Goal: Transaction & Acquisition: Purchase product/service

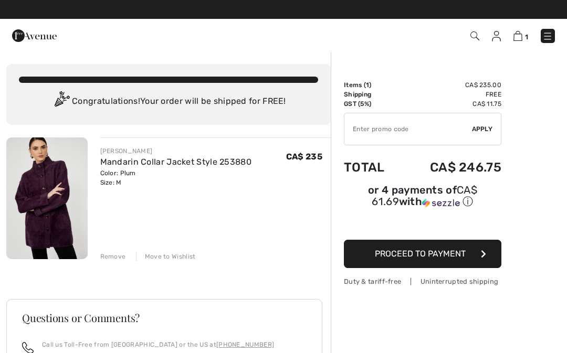
click at [475, 35] on img at bounding box center [474, 35] width 9 height 9
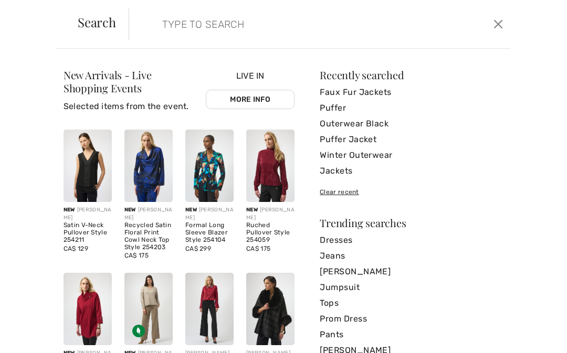
click at [161, 25] on input "search" at bounding box center [280, 23] width 252 height 31
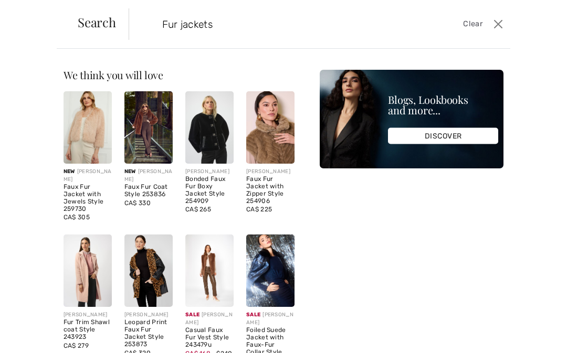
type input "Fur jackets"
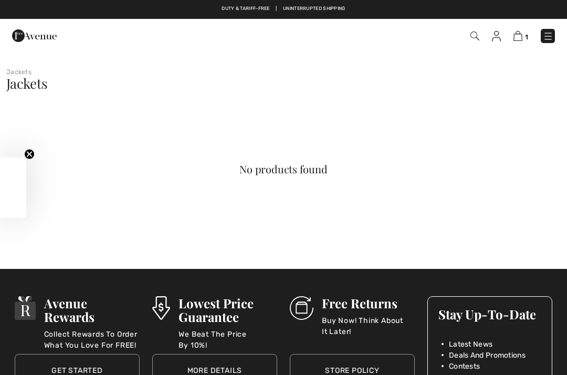
checkbox input "true"
click at [473, 38] on img at bounding box center [474, 35] width 9 height 9
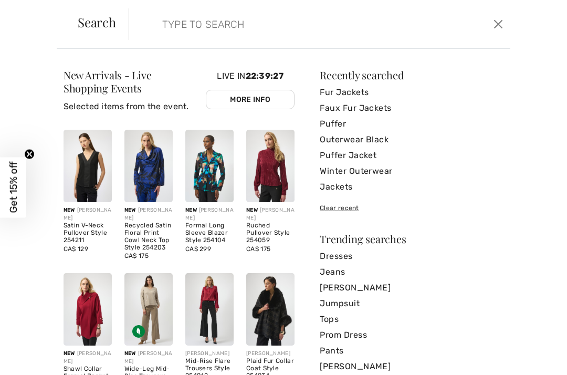
click at [478, 205] on div "Clear recent" at bounding box center [412, 207] width 184 height 9
click at [497, 158] on link "Puffer Jacket" at bounding box center [412, 155] width 184 height 16
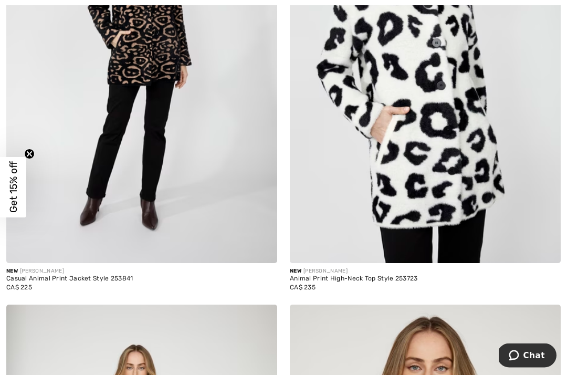
scroll to position [5913, 0]
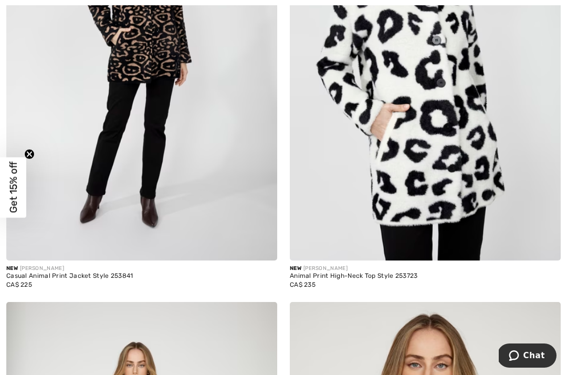
click at [45, 272] on div "Casual Animal Print Jacket Style 253841" at bounding box center [141, 275] width 271 height 7
click at [61, 266] on div "New FRANK LYMAN" at bounding box center [141, 268] width 271 height 8
click at [30, 264] on div "New FRANK LYMAN" at bounding box center [141, 268] width 271 height 8
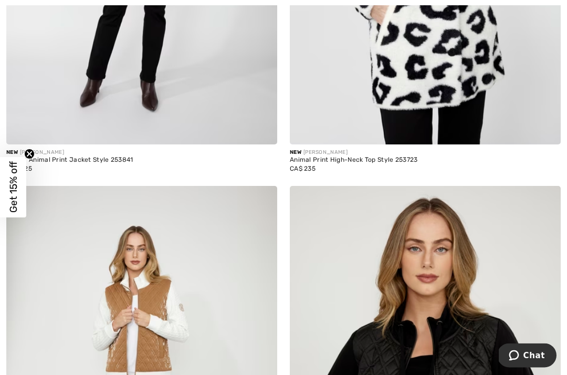
scroll to position [6029, 0]
click at [40, 156] on div "Casual Animal Print Jacket Style 253841" at bounding box center [141, 159] width 271 height 7
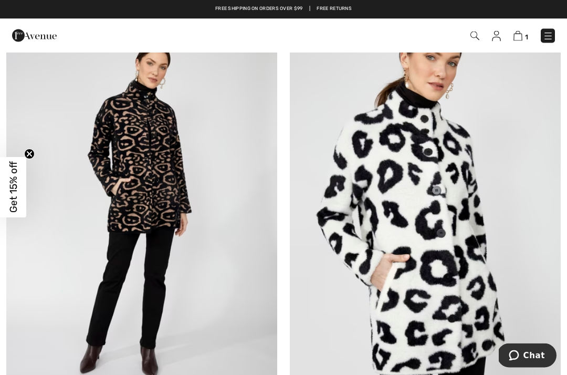
scroll to position [5753, 0]
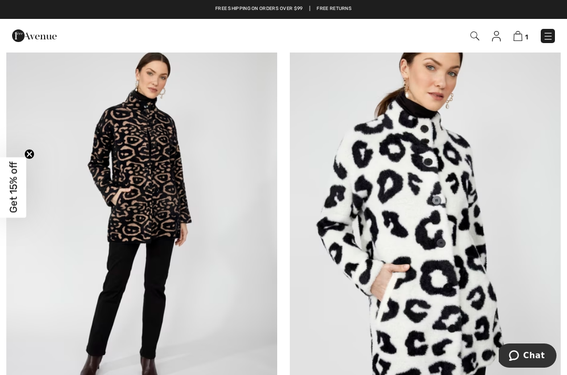
click at [139, 148] on img at bounding box center [141, 217] width 271 height 406
click at [146, 138] on img at bounding box center [141, 217] width 271 height 406
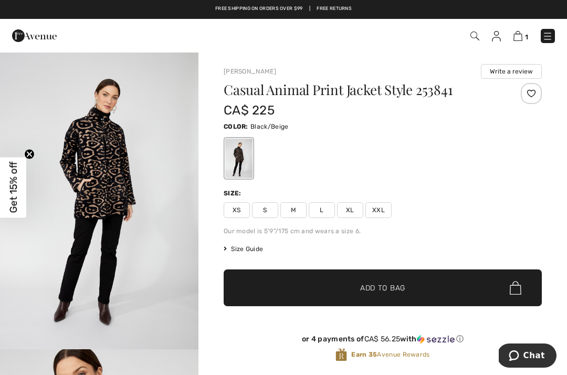
click at [290, 200] on div "Size: XS S M L XL XXL" at bounding box center [383, 202] width 318 height 29
click at [290, 208] on span "M" at bounding box center [293, 210] width 26 height 16
click at [332, 278] on span "✔ Added to Bag Add to Bag" at bounding box center [383, 287] width 318 height 37
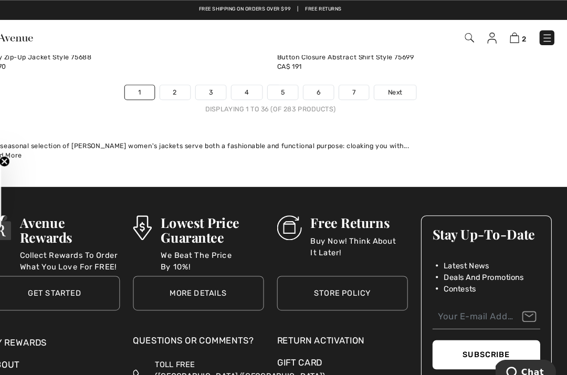
scroll to position [8363, 0]
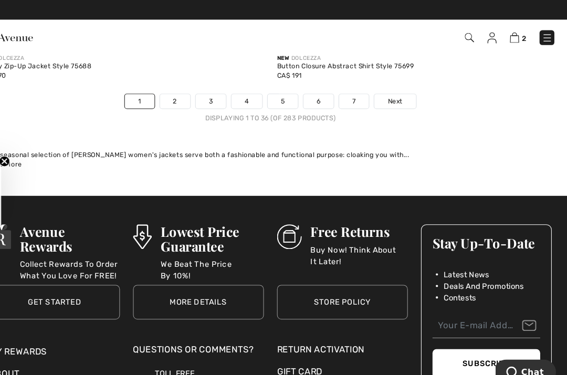
click at [395, 92] on span "Next" at bounding box center [402, 96] width 14 height 9
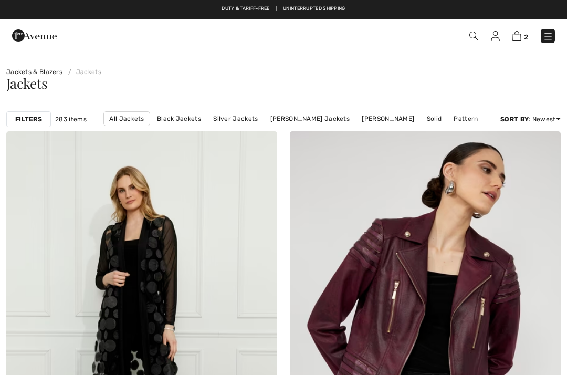
checkbox input "true"
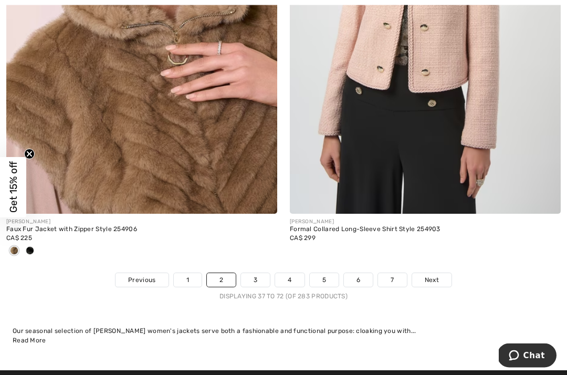
scroll to position [8249, 0]
click at [435, 278] on link "Next" at bounding box center [431, 280] width 39 height 14
click at [433, 275] on span "Next" at bounding box center [432, 279] width 14 height 9
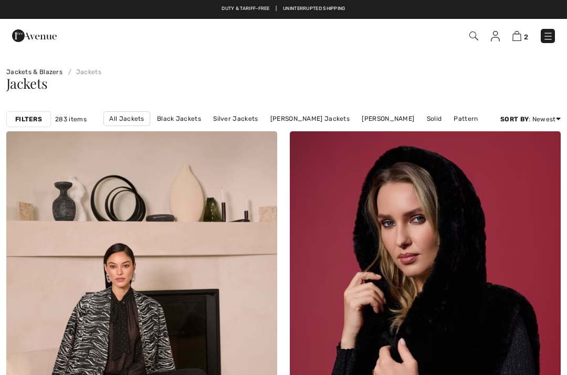
checkbox input "true"
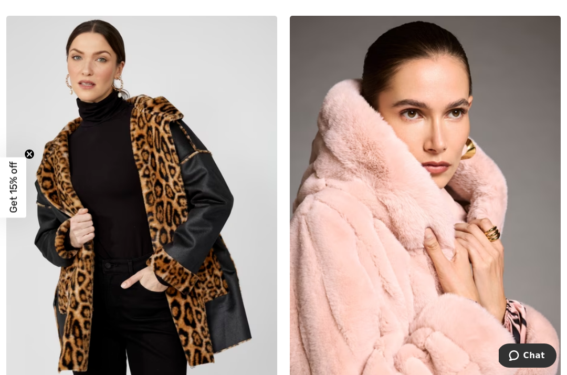
scroll to position [4763, 0]
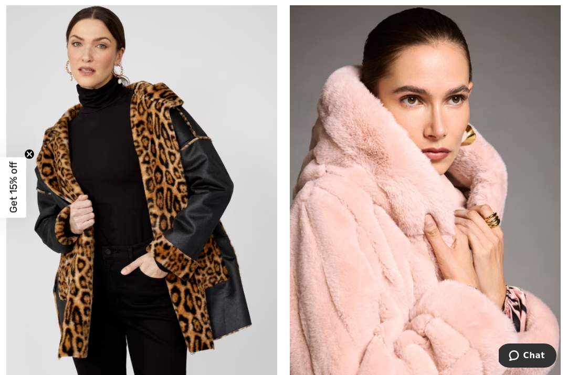
click at [384, 281] on img at bounding box center [425, 205] width 271 height 406
click at [422, 272] on img at bounding box center [425, 205] width 271 height 406
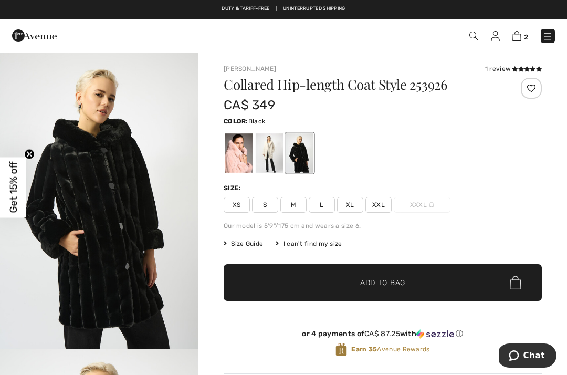
click at [479, 266] on span "✔ Added to Bag Add to Bag" at bounding box center [383, 282] width 318 height 37
click at [244, 156] on div at bounding box center [238, 152] width 27 height 39
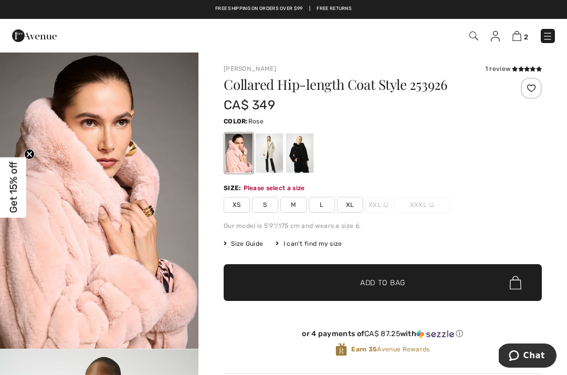
click at [274, 161] on div at bounding box center [269, 152] width 27 height 39
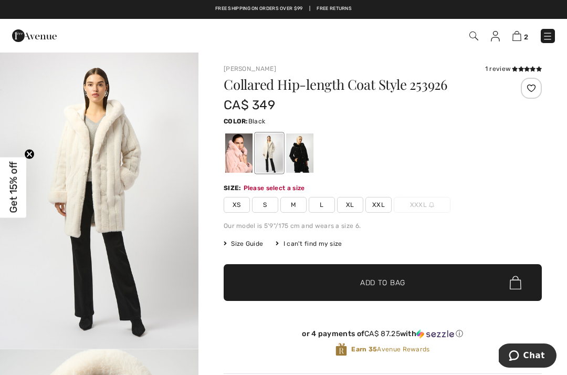
click at [298, 161] on div at bounding box center [299, 152] width 27 height 39
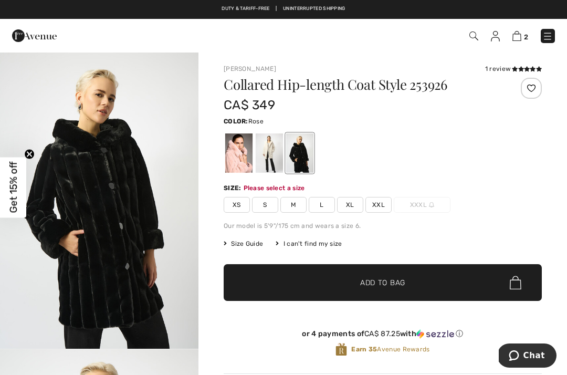
click at [242, 165] on div at bounding box center [238, 152] width 27 height 39
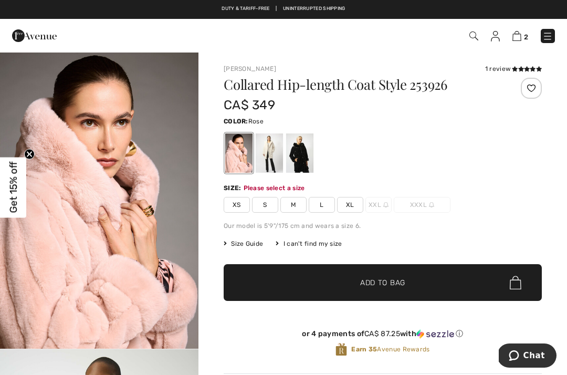
click at [296, 206] on span "M" at bounding box center [293, 205] width 26 height 16
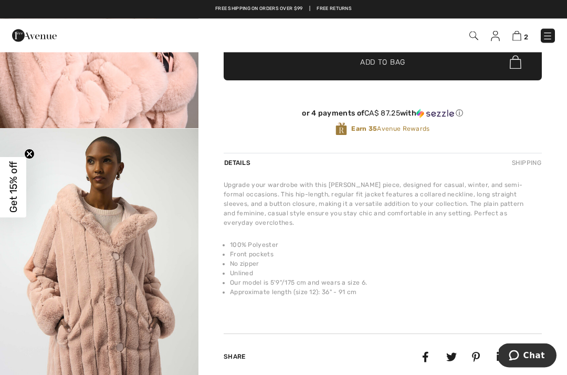
scroll to position [210, 0]
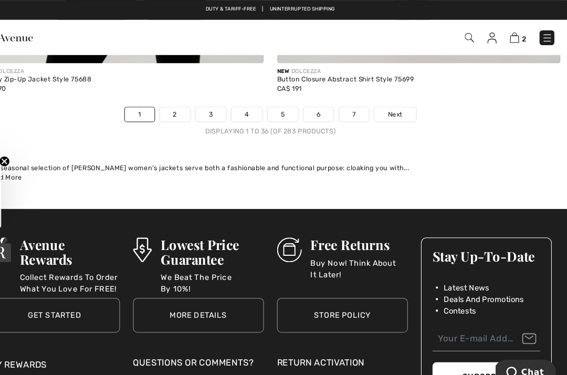
scroll to position [8341, 0]
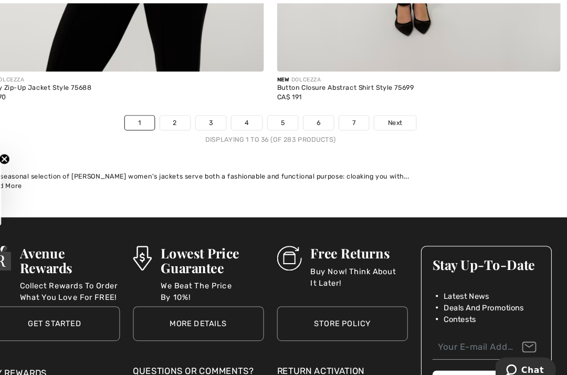
click at [395, 114] on span "Next" at bounding box center [402, 118] width 14 height 9
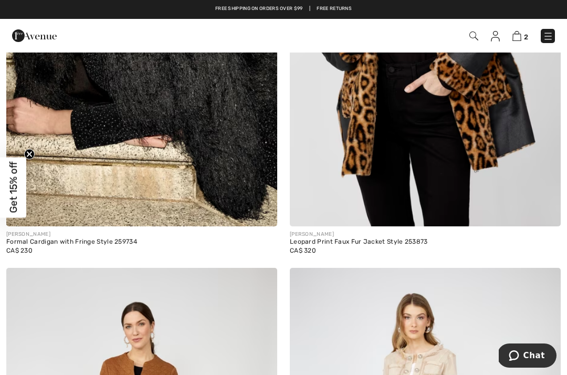
scroll to position [7702, 0]
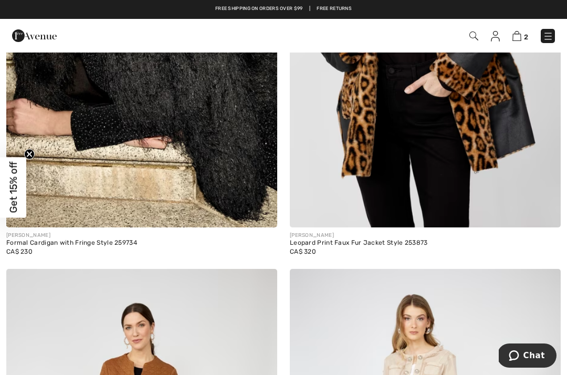
click at [474, 31] on img at bounding box center [473, 35] width 9 height 9
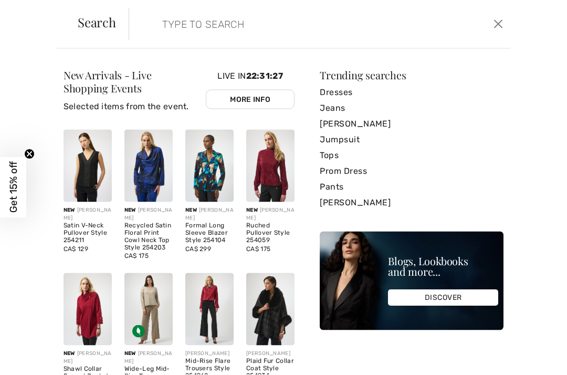
scroll to position [7747, 0]
click at [157, 12] on input "search" at bounding box center [280, 23] width 252 height 31
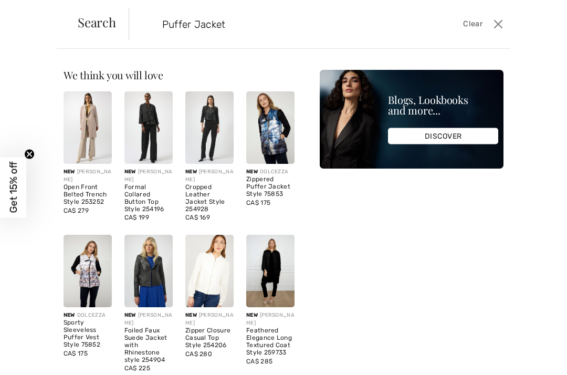
type input "Puffer Jacket"
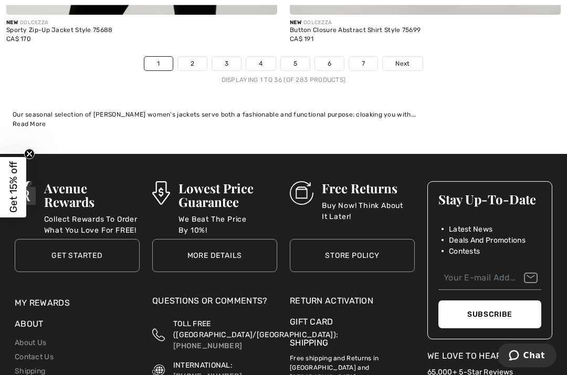
scroll to position [8397, 0]
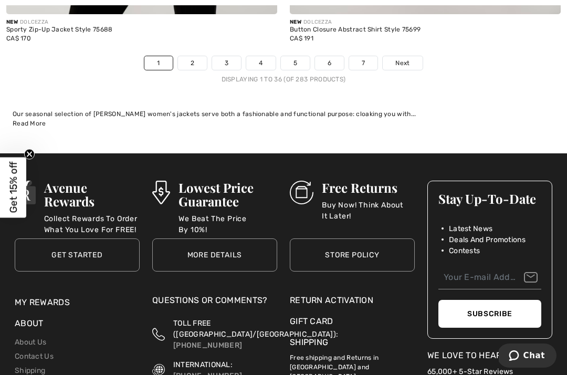
click at [332, 61] on link "6" at bounding box center [329, 63] width 29 height 14
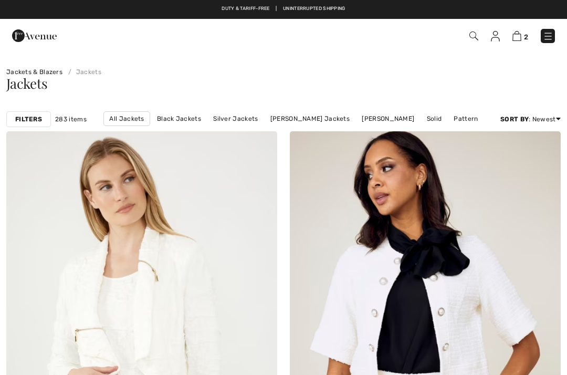
checkbox input "true"
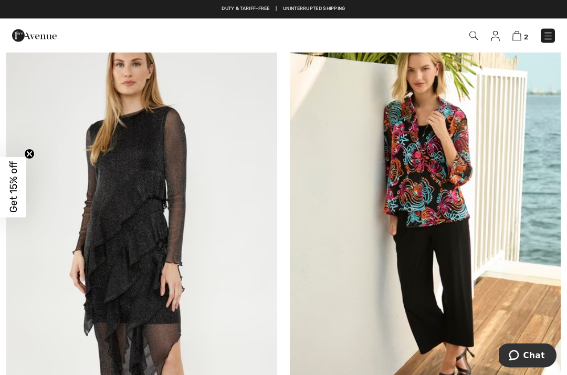
scroll to position [1008, 0]
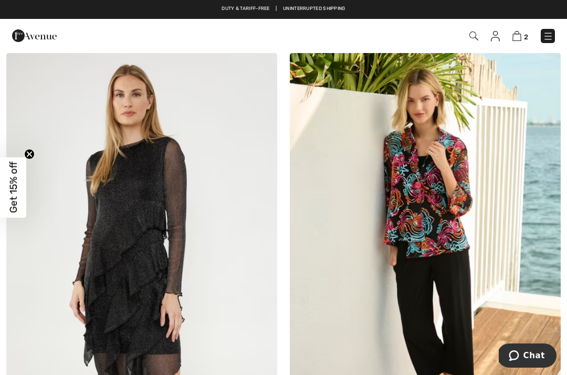
click at [440, 215] on img at bounding box center [425, 256] width 271 height 406
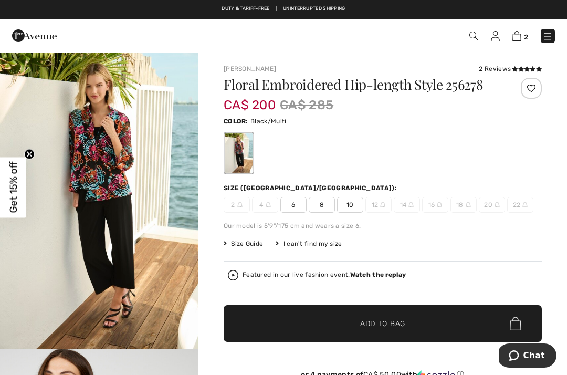
click at [83, 148] on img "1 / 5" at bounding box center [99, 200] width 198 height 298
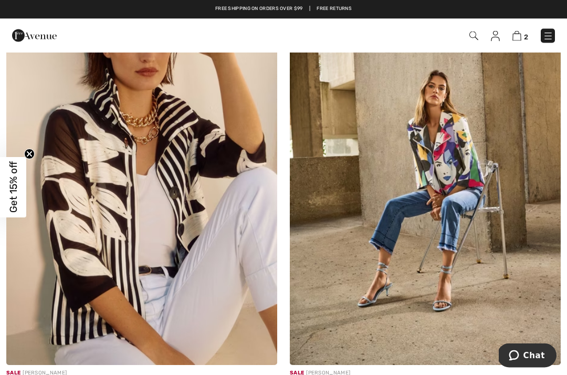
scroll to position [2460, 0]
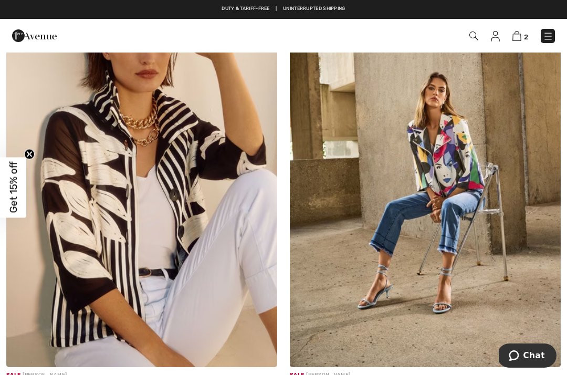
click at [432, 172] on img at bounding box center [425, 164] width 271 height 406
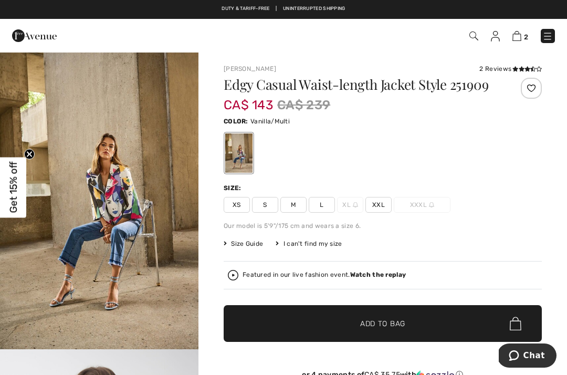
click at [240, 161] on div at bounding box center [238, 152] width 27 height 39
click at [246, 160] on div at bounding box center [238, 152] width 27 height 39
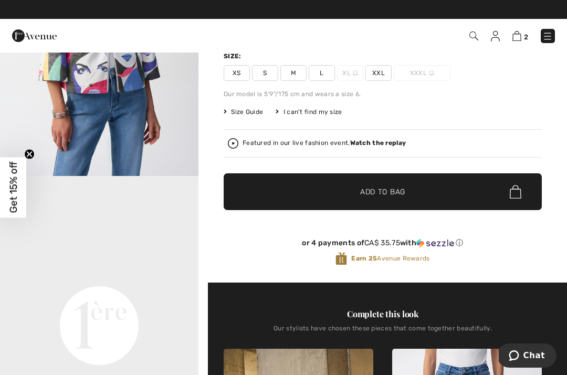
scroll to position [125, 0]
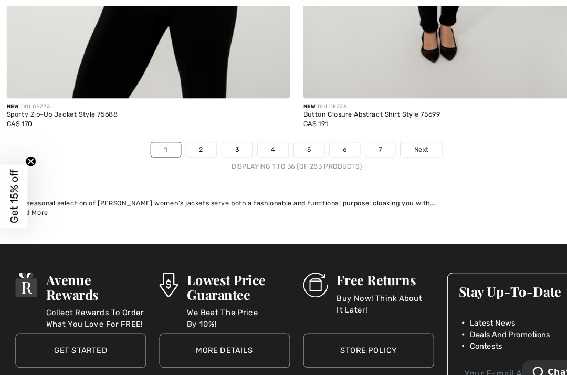
scroll to position [8317, 0]
click at [298, 136] on link "5" at bounding box center [295, 143] width 29 height 14
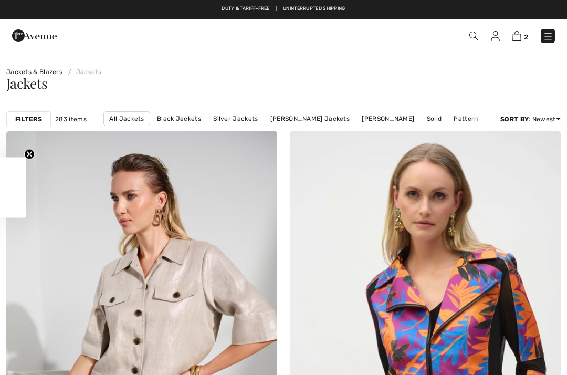
checkbox input "true"
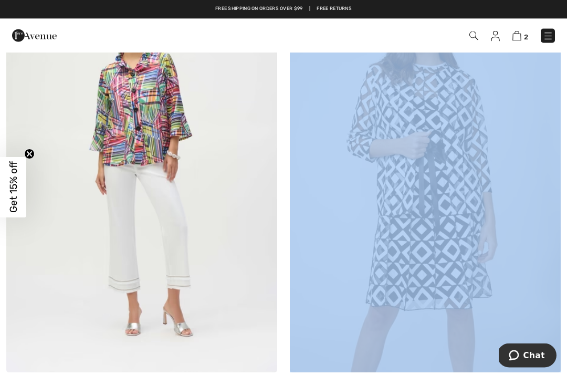
scroll to position [4334, 0]
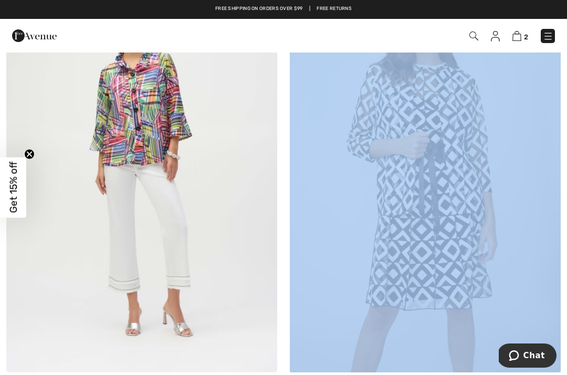
click at [154, 129] on img at bounding box center [141, 169] width 271 height 406
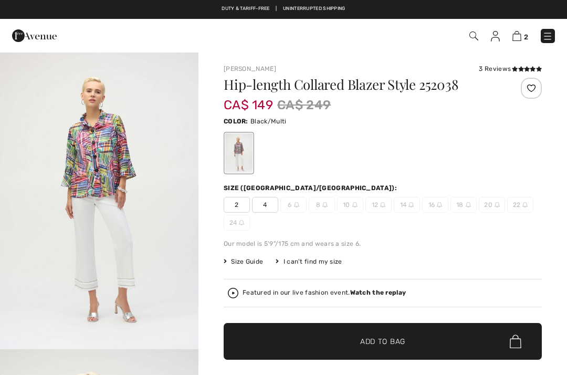
checkbox input "true"
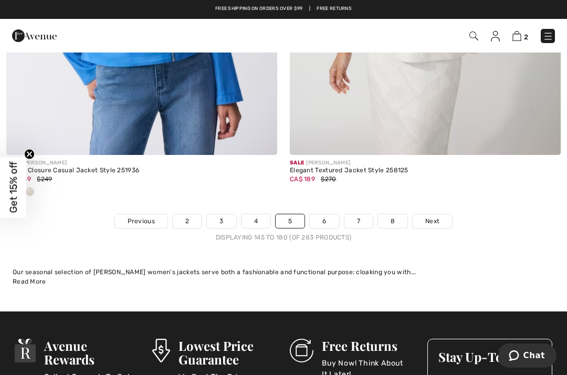
scroll to position [8290, 0]
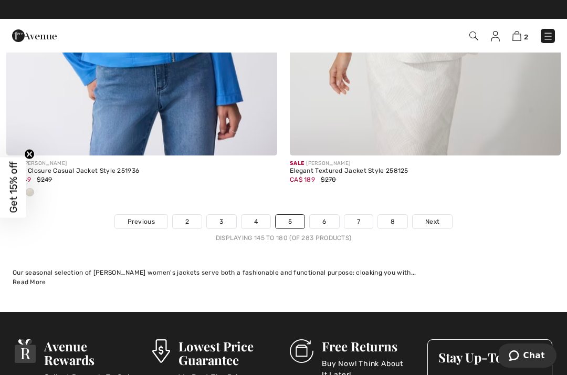
click at [367, 218] on link "7" at bounding box center [358, 222] width 28 height 14
click at [370, 215] on link "7" at bounding box center [358, 222] width 28 height 14
click at [357, 215] on link "7" at bounding box center [358, 222] width 28 height 14
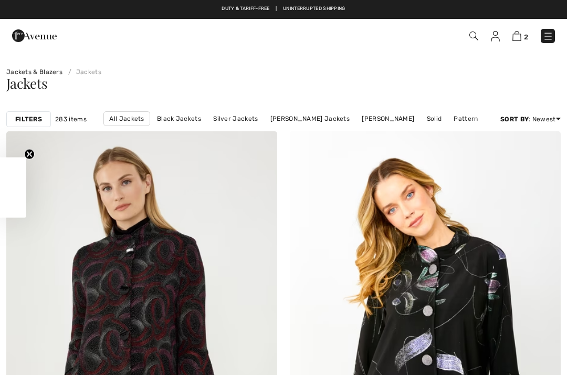
checkbox input "true"
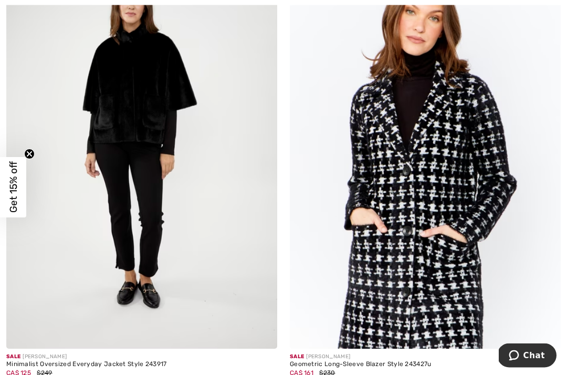
scroll to position [637, 0]
click at [428, 288] on img at bounding box center [425, 145] width 271 height 406
click at [432, 232] on img at bounding box center [425, 145] width 271 height 406
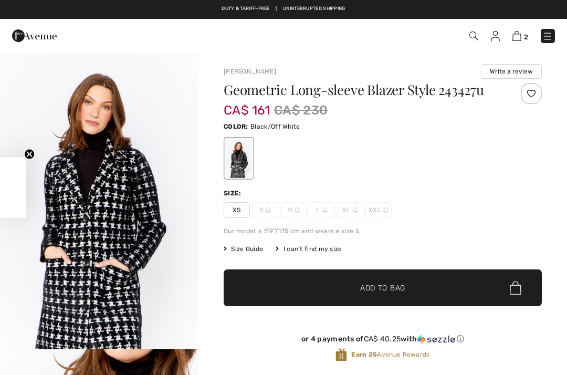
checkbox input "true"
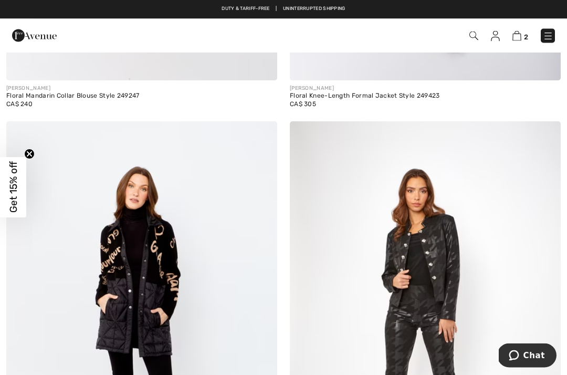
scroll to position [1323, 0]
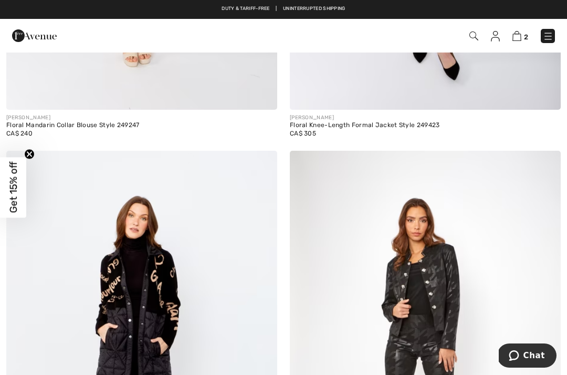
click at [132, 268] on img at bounding box center [141, 354] width 271 height 406
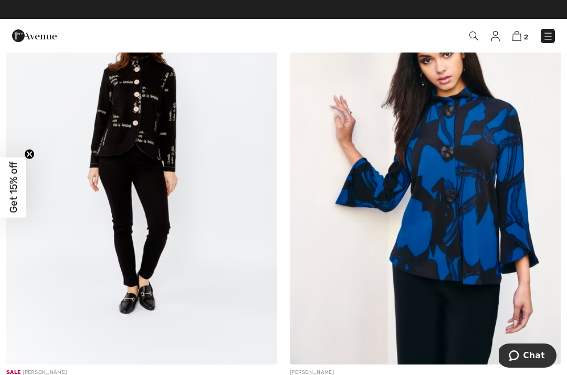
scroll to position [3833, 0]
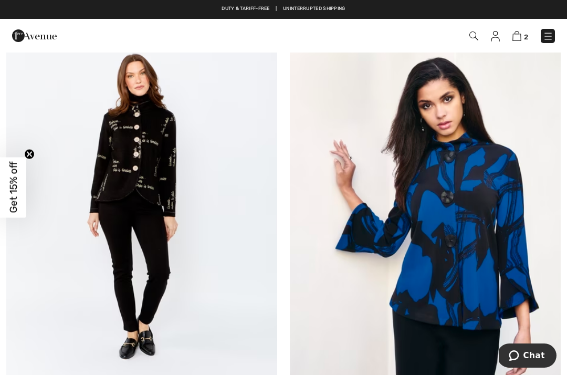
click at [526, 212] on img at bounding box center [425, 206] width 271 height 406
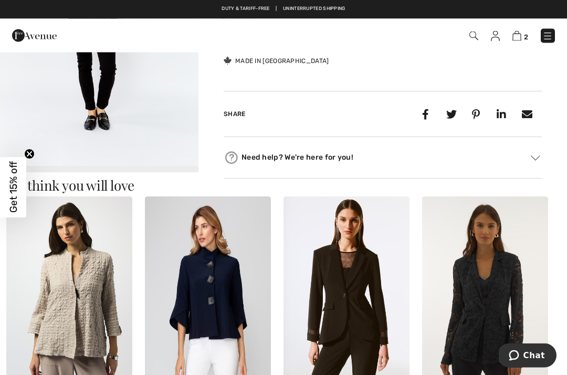
scroll to position [489, 0]
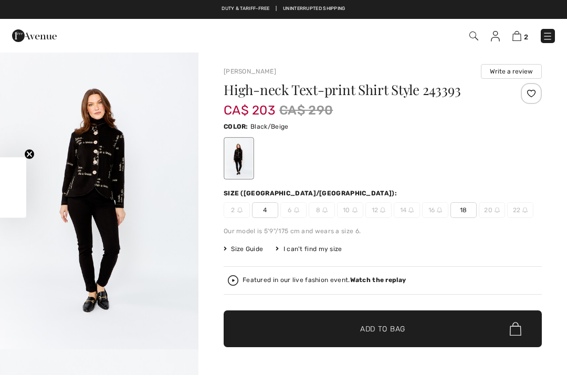
checkbox input "true"
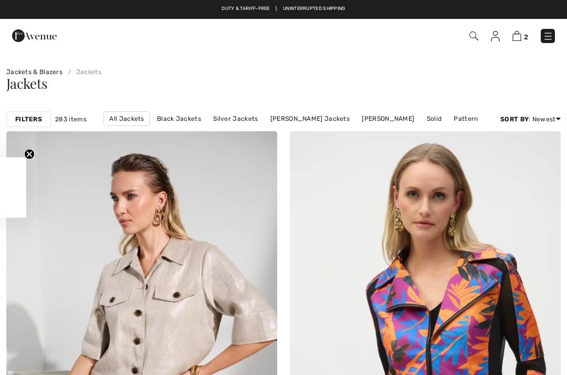
checkbox input "true"
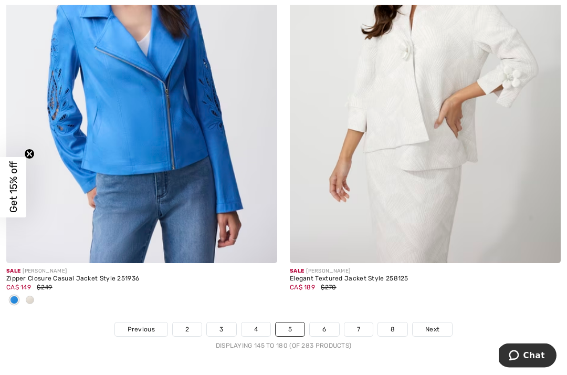
scroll to position [8183, 0]
click at [399, 322] on link "8" at bounding box center [392, 329] width 29 height 14
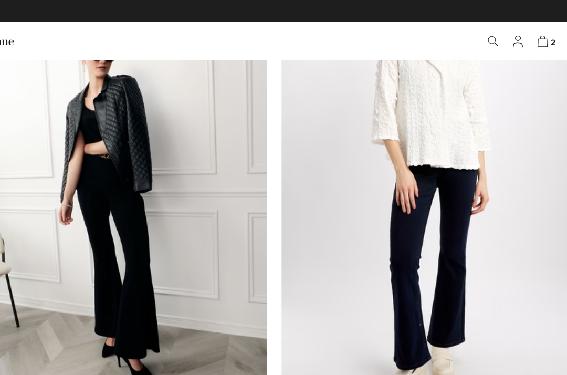
scroll to position [3859, 0]
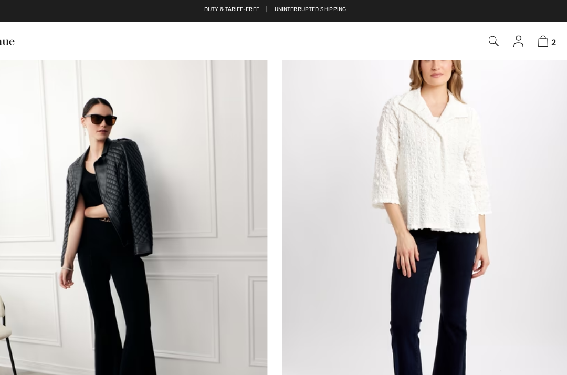
click at [380, 144] on img at bounding box center [425, 215] width 271 height 406
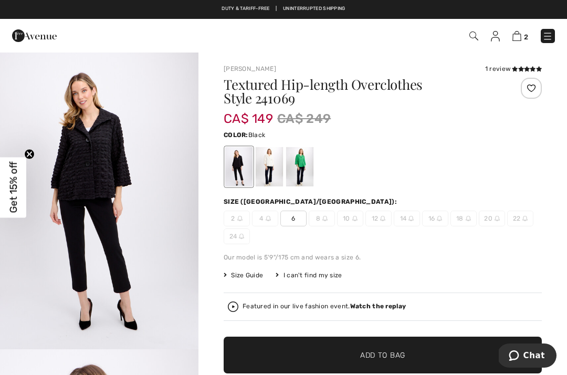
click at [500, 269] on div "Textured Hip-length Overclothes Style 241069 CA$ 149 CA$ 249 Color: Black Size …" at bounding box center [383, 262] width 318 height 368
click at [516, 287] on div "Textured Hip-length Overclothes Style 241069 CA$ 149 CA$ 249 Color: Black Size …" at bounding box center [383, 262] width 318 height 368
click at [243, 167] on div at bounding box center [238, 166] width 27 height 39
click at [272, 175] on div at bounding box center [269, 166] width 27 height 39
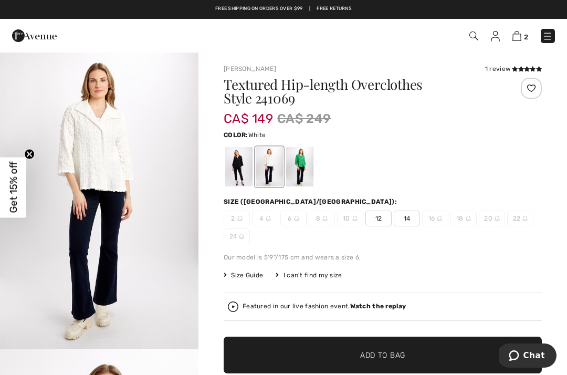
click at [311, 167] on div at bounding box center [299, 166] width 27 height 39
